Goal: Find specific page/section: Find specific page/section

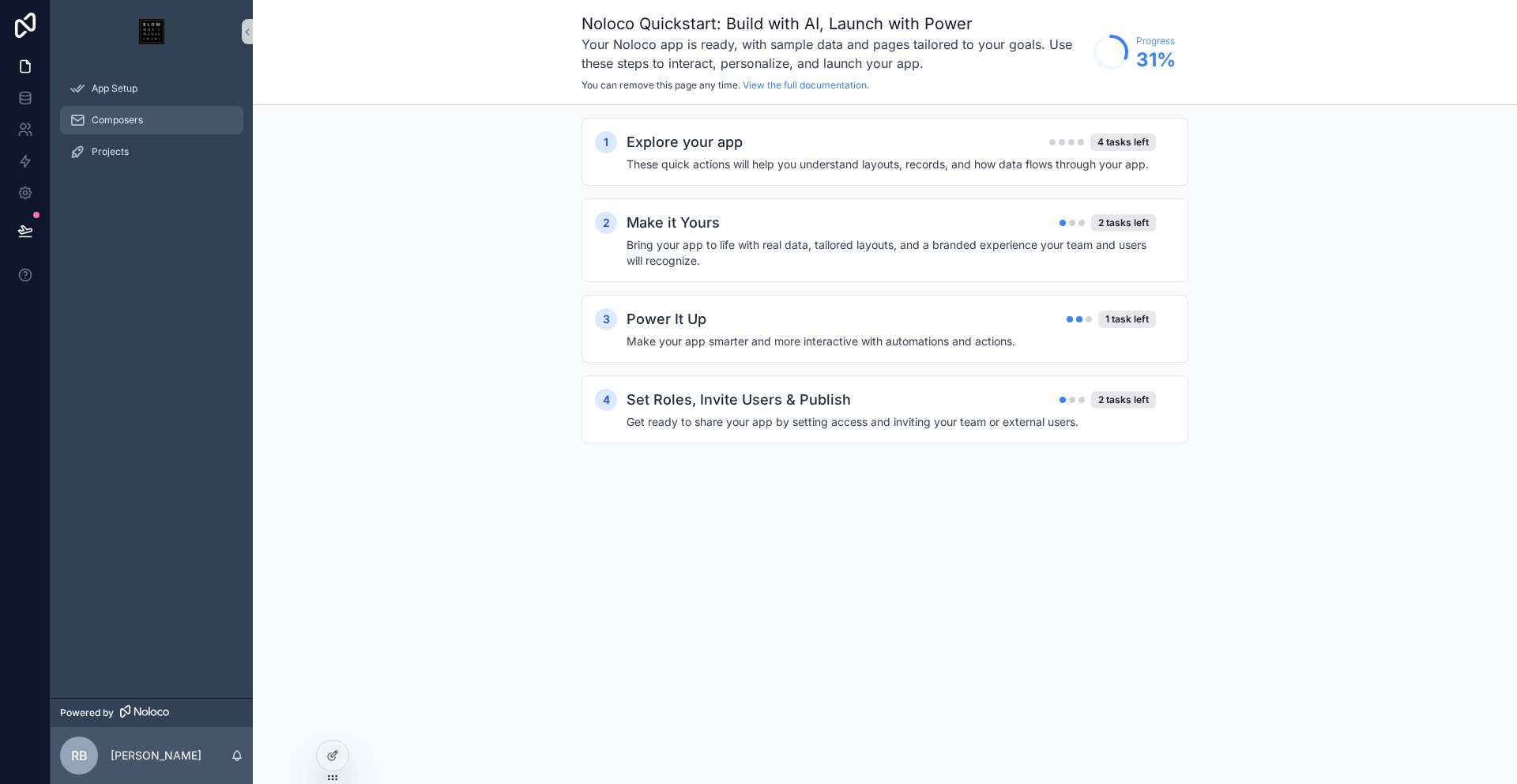
click at [132, 126] on span "Composers" at bounding box center [117, 120] width 51 height 13
